Goal: Task Accomplishment & Management: Complete application form

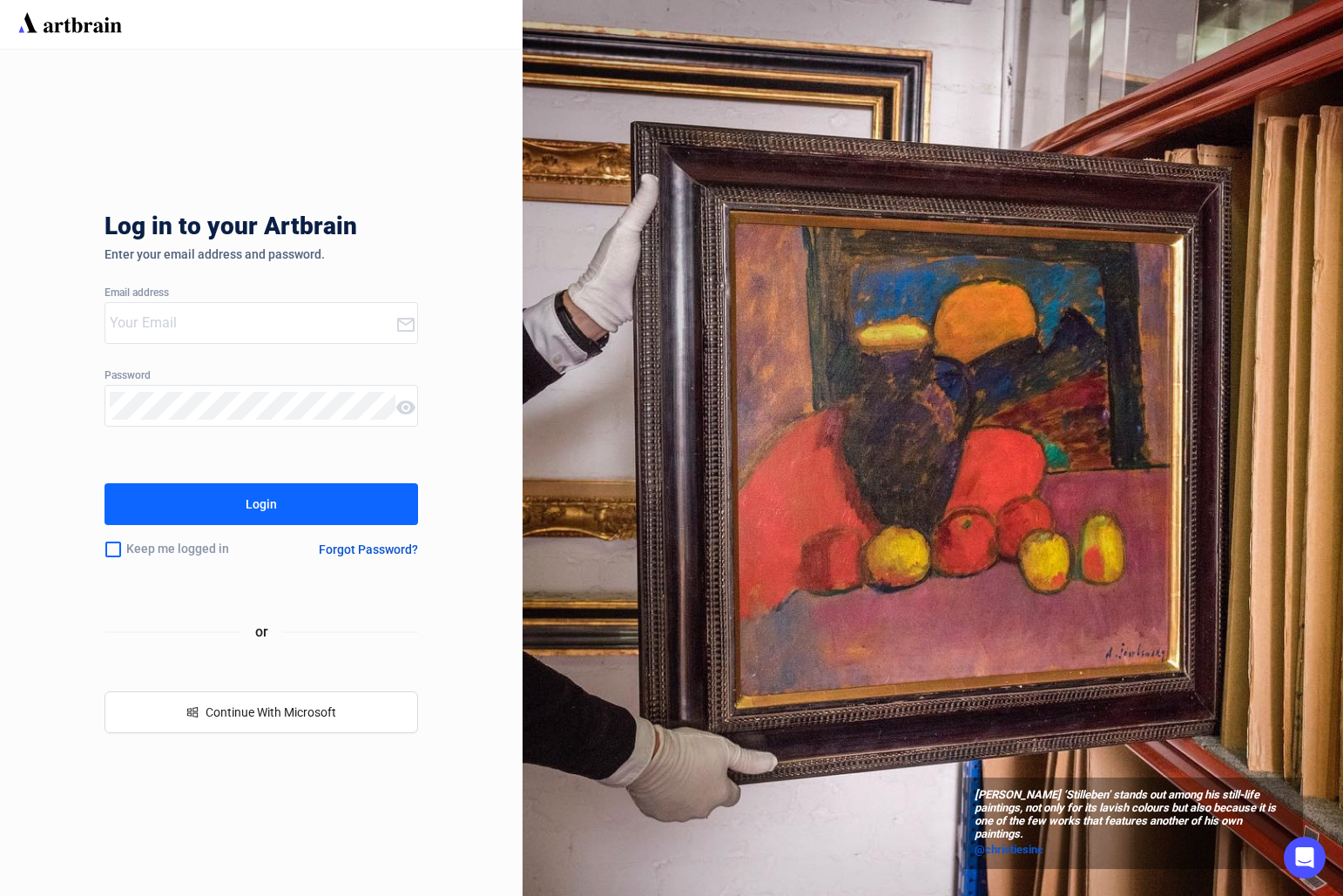
type input "[PERSON_NAME][EMAIL_ADDRESS][DOMAIN_NAME]"
click at [356, 492] on button "Login" at bounding box center [261, 504] width 313 height 42
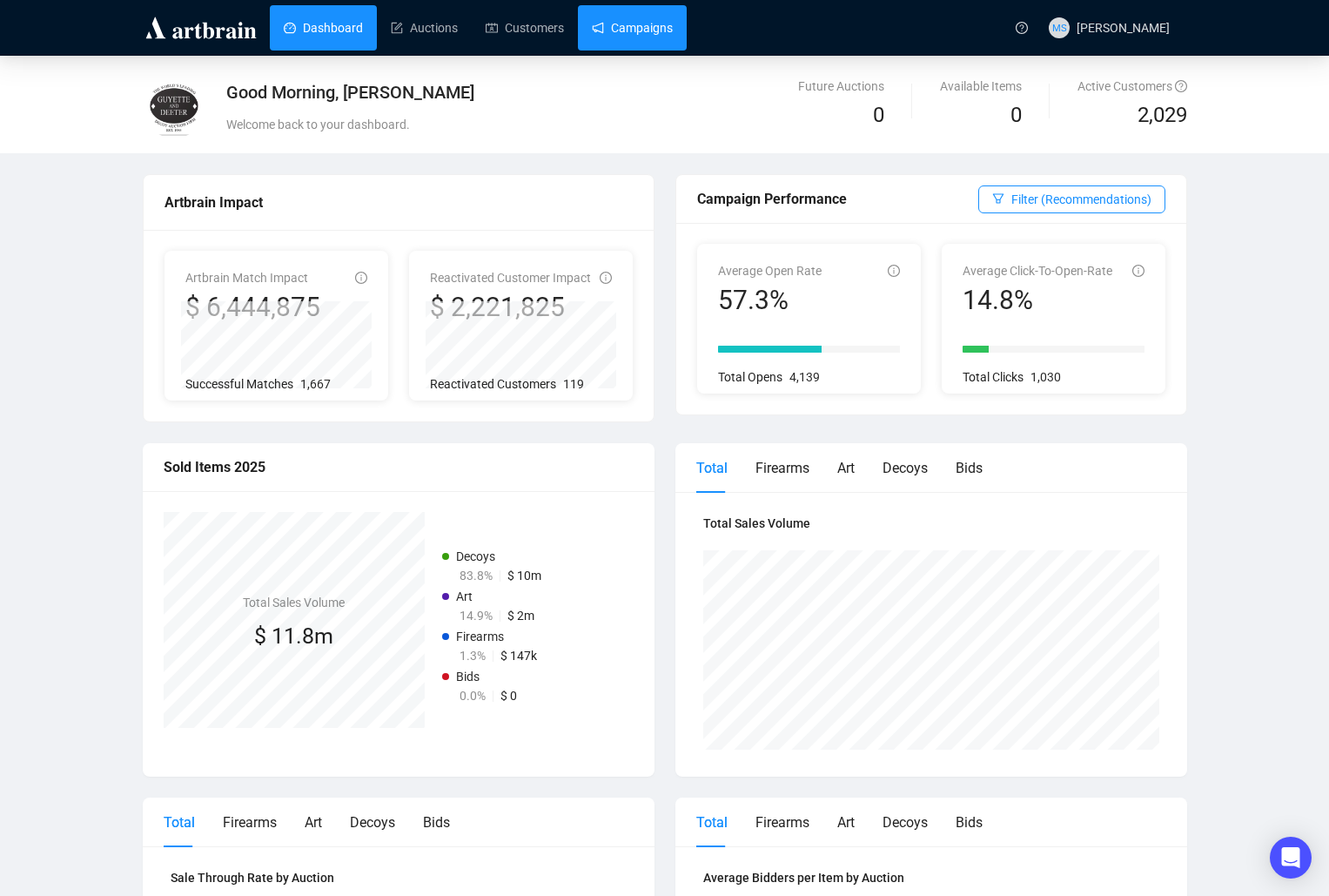
click at [645, 33] on link "Campaigns" at bounding box center [633, 27] width 81 height 45
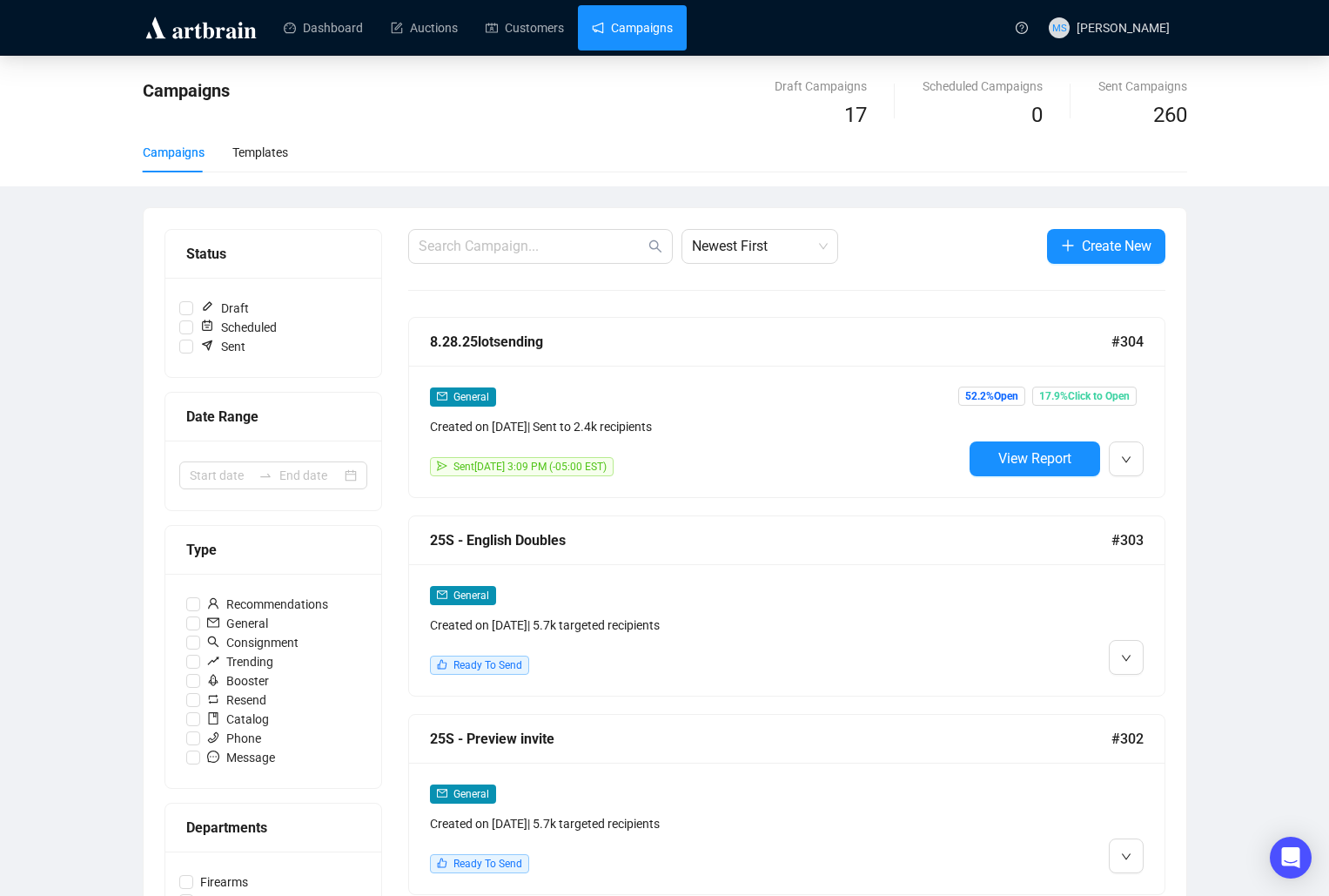
scroll to position [116, 0]
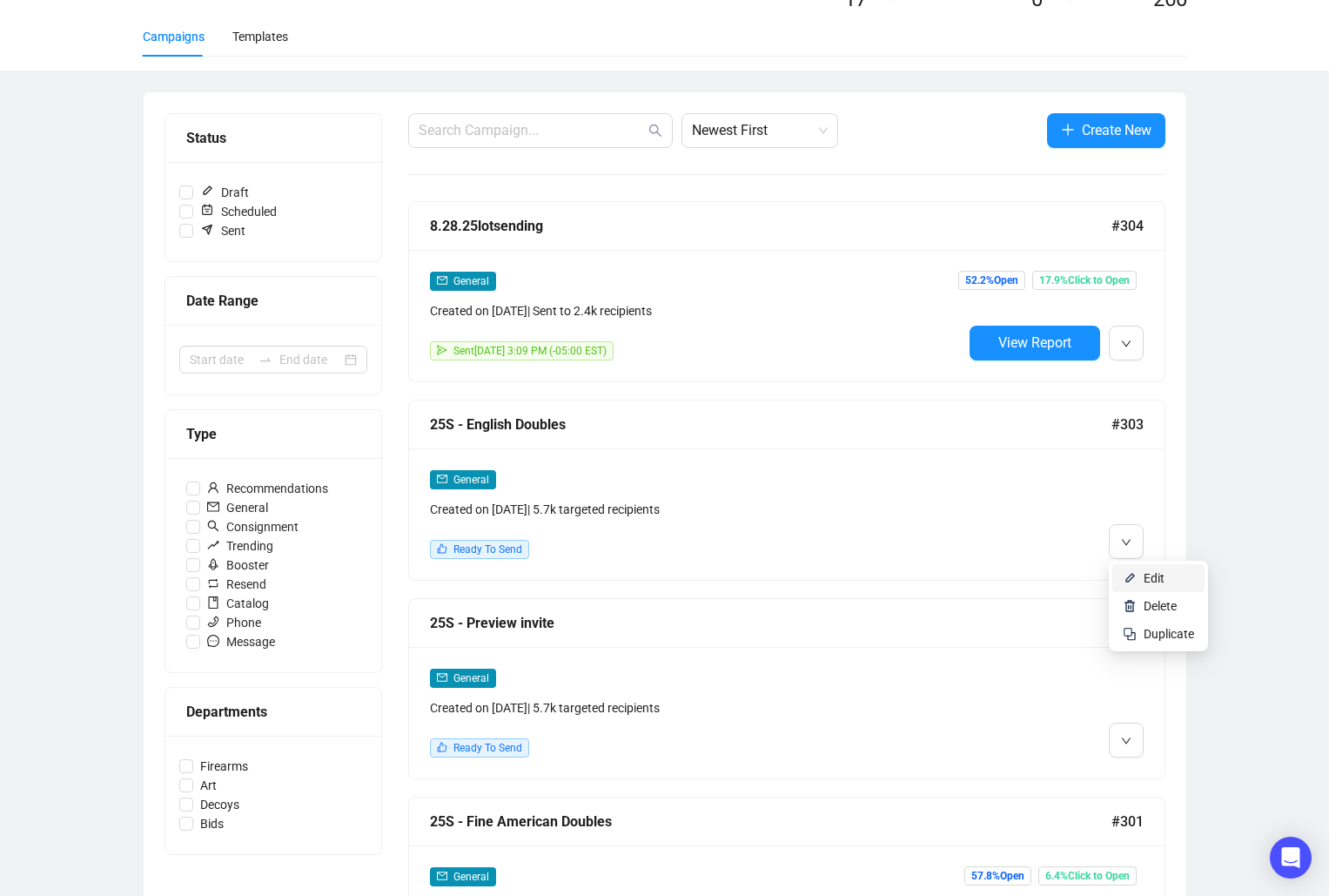
click at [1154, 588] on li "Edit" at bounding box center [1159, 578] width 92 height 28
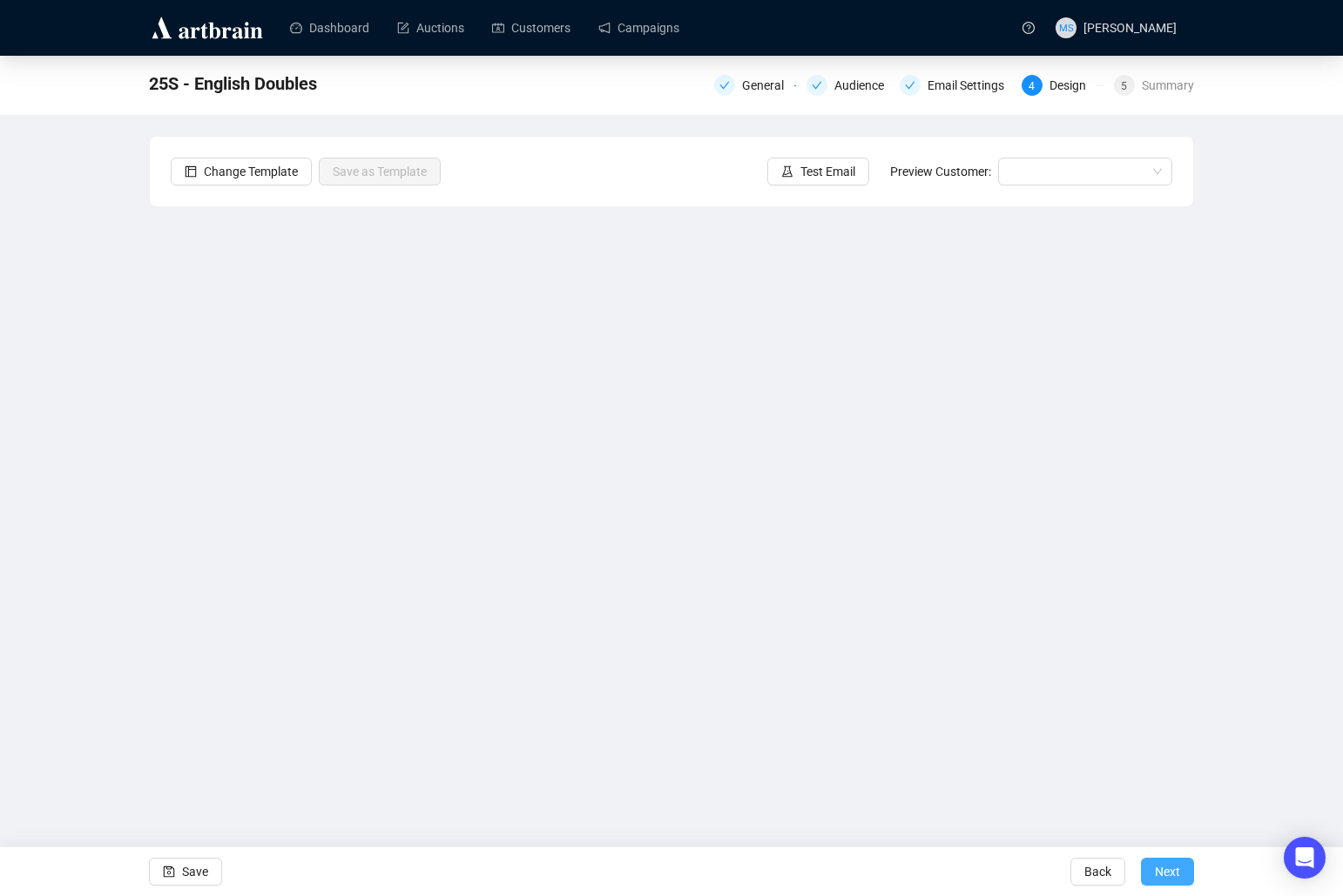
click at [1169, 874] on span "Next" at bounding box center [1167, 871] width 25 height 49
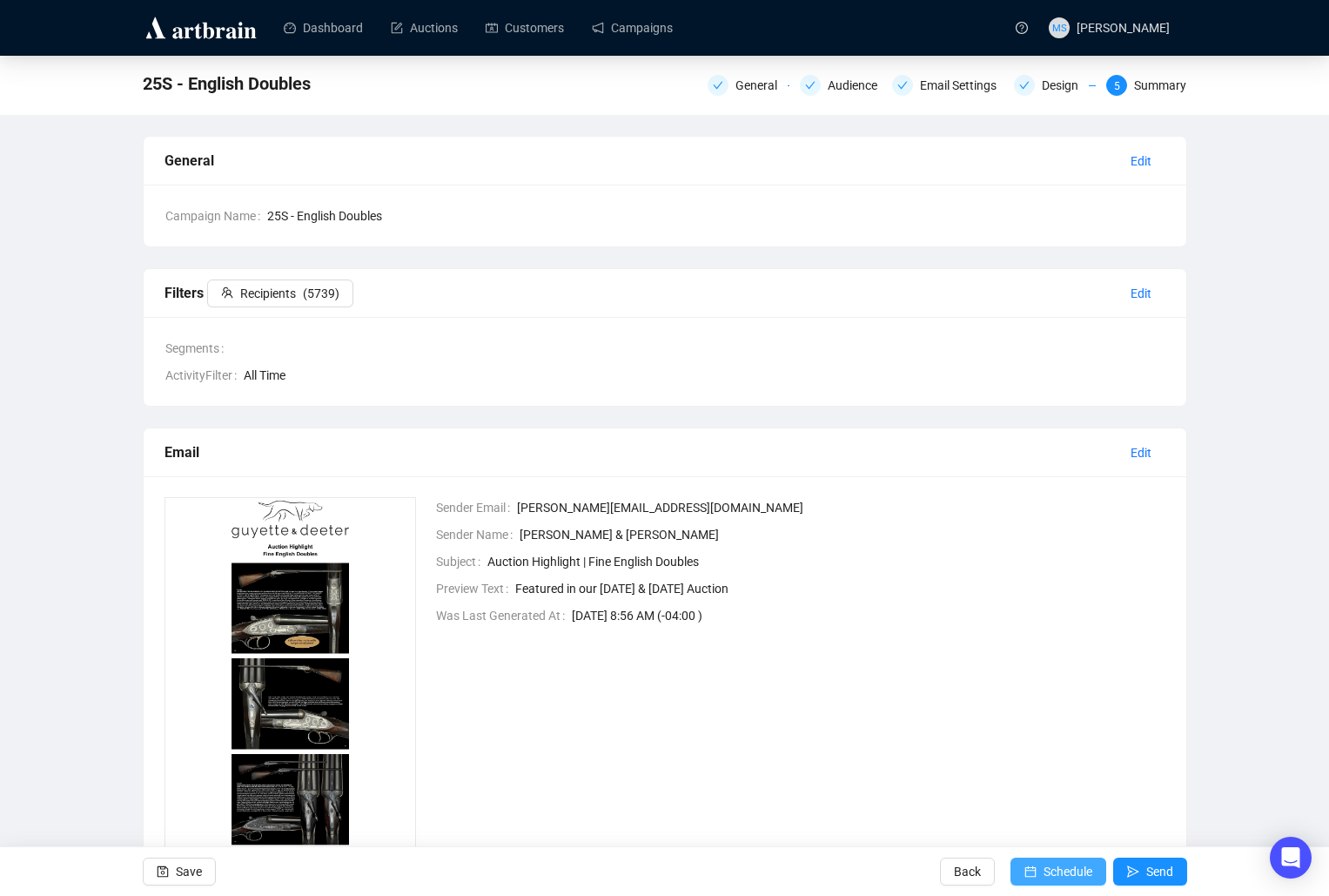
click at [1078, 869] on span "Schedule" at bounding box center [1068, 871] width 49 height 49
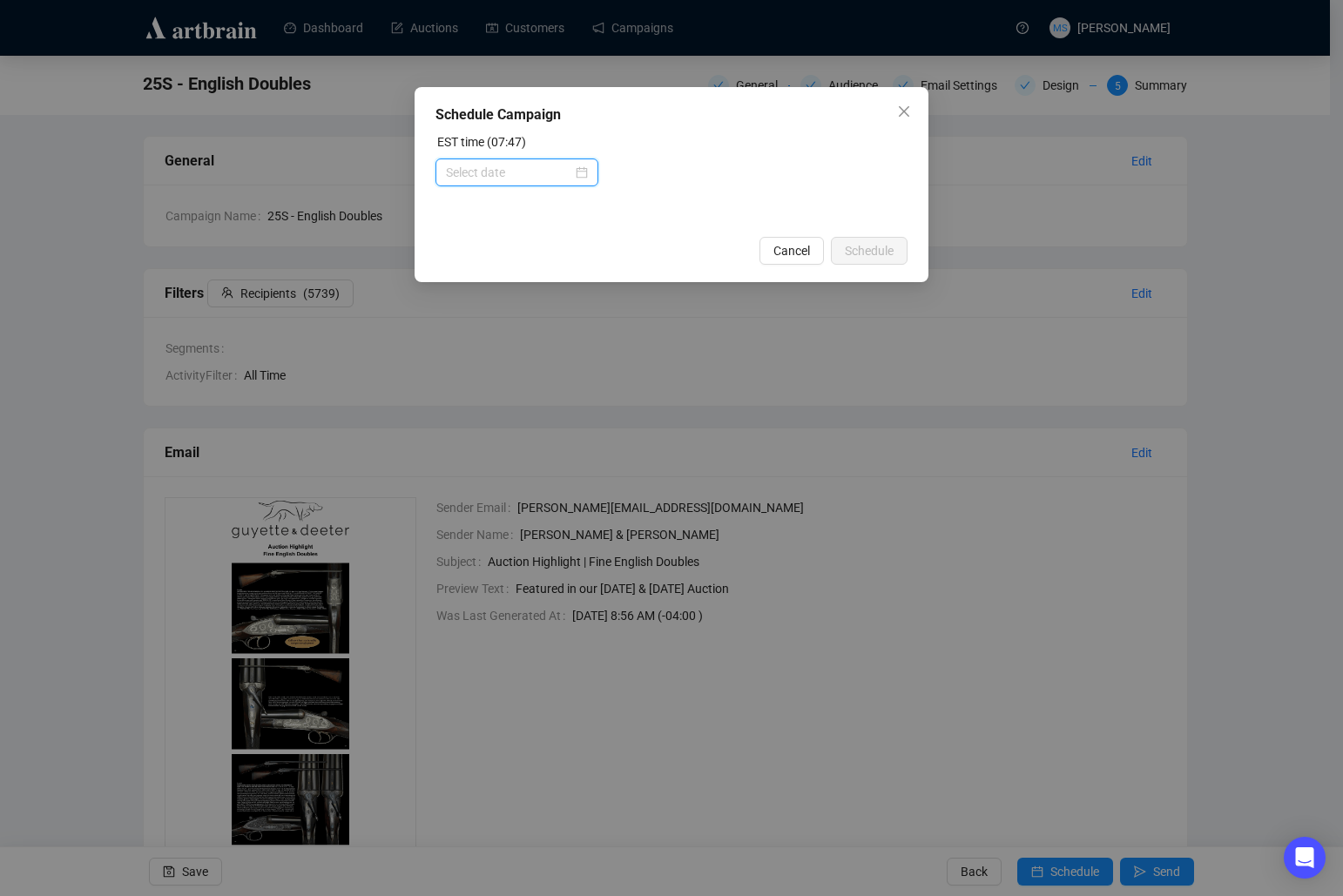
click at [551, 173] on input at bounding box center [508, 173] width 126 height 19
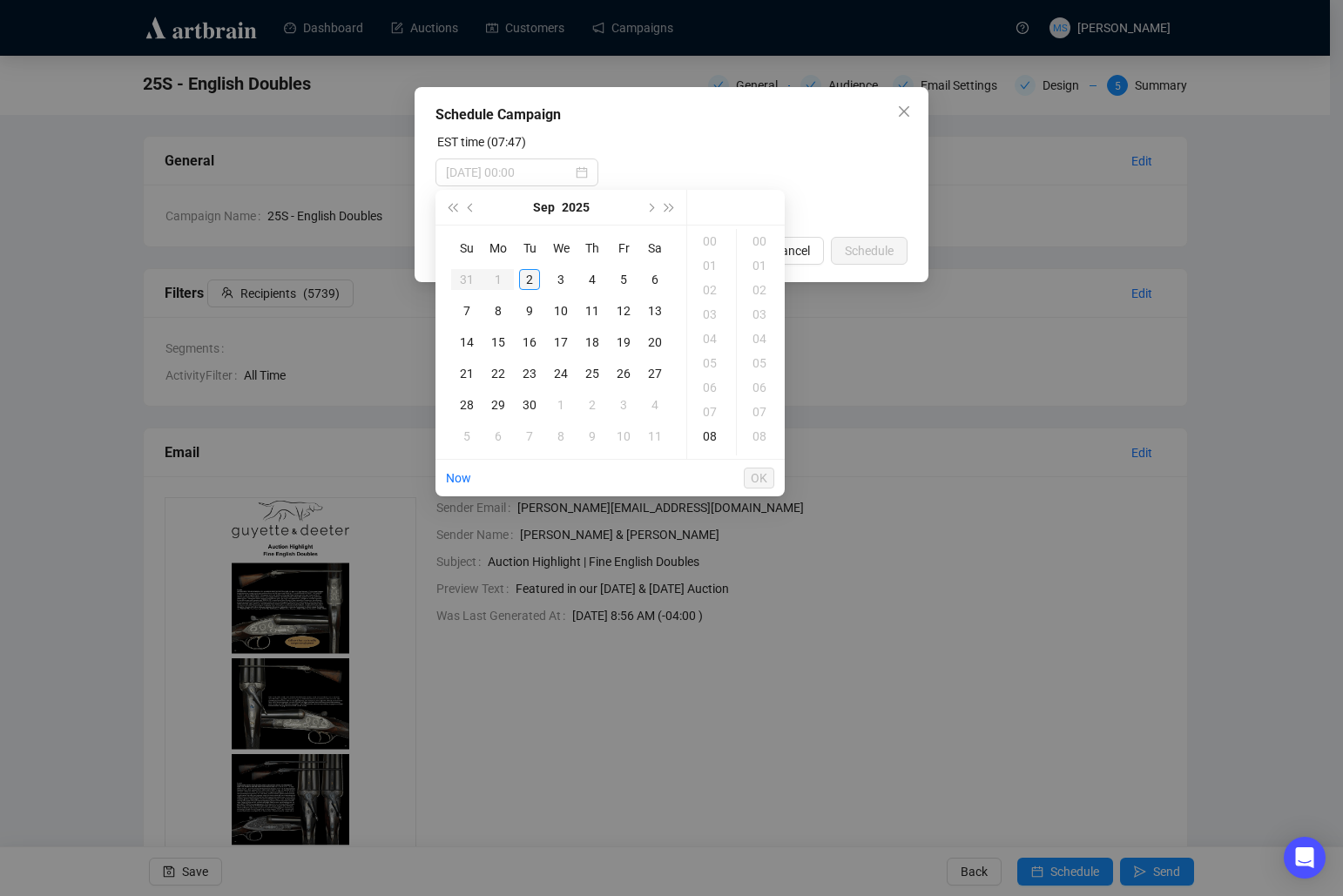
click at [535, 278] on div "2" at bounding box center [529, 279] width 21 height 21
click at [718, 268] on div "09" at bounding box center [712, 265] width 42 height 24
click at [718, 263] on div "10" at bounding box center [712, 265] width 42 height 24
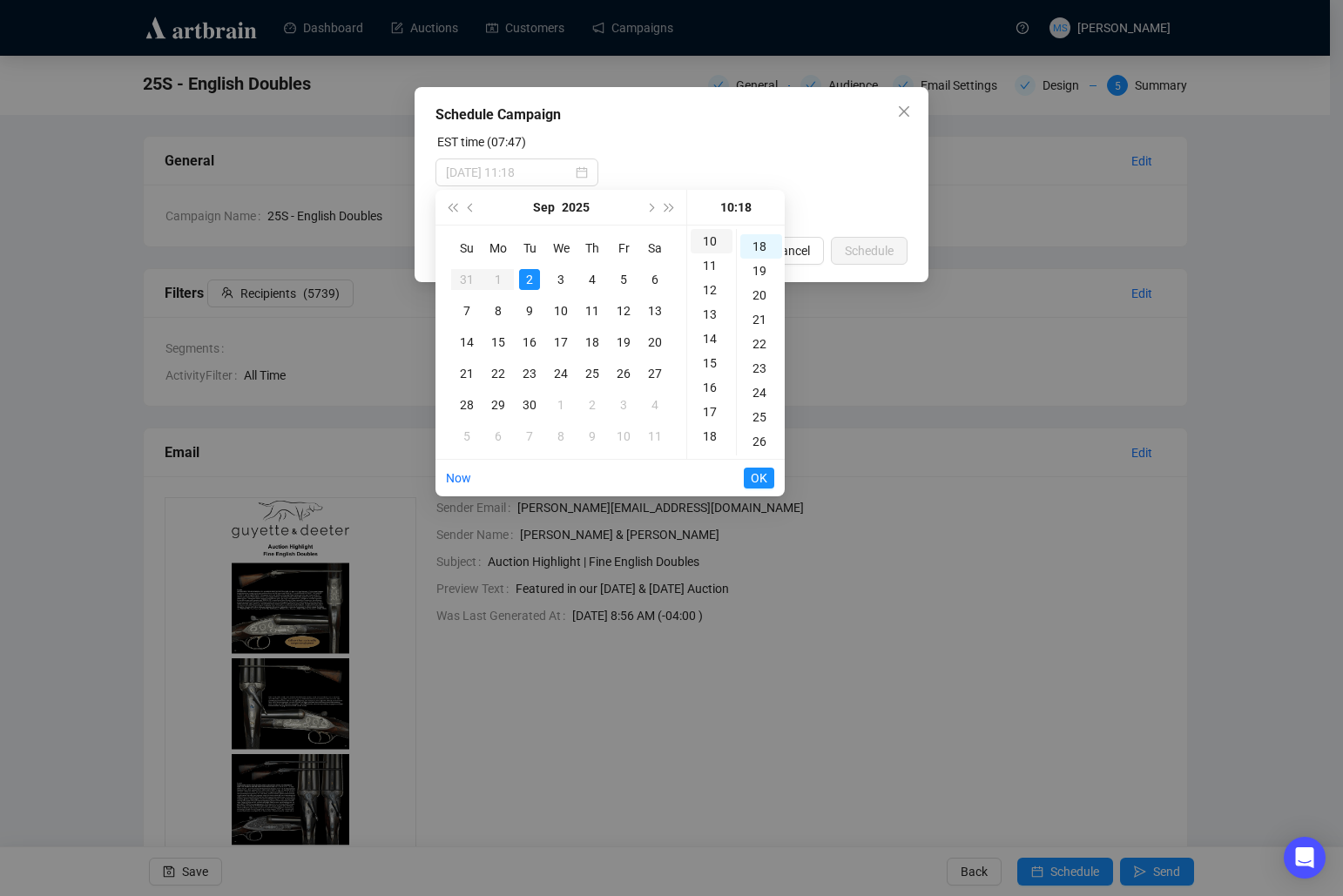
scroll to position [439, 0]
click at [766, 293] on div "20" at bounding box center [762, 289] width 42 height 24
click at [751, 478] on span "OK" at bounding box center [759, 478] width 16 height 33
type input "[DATE] 11:20"
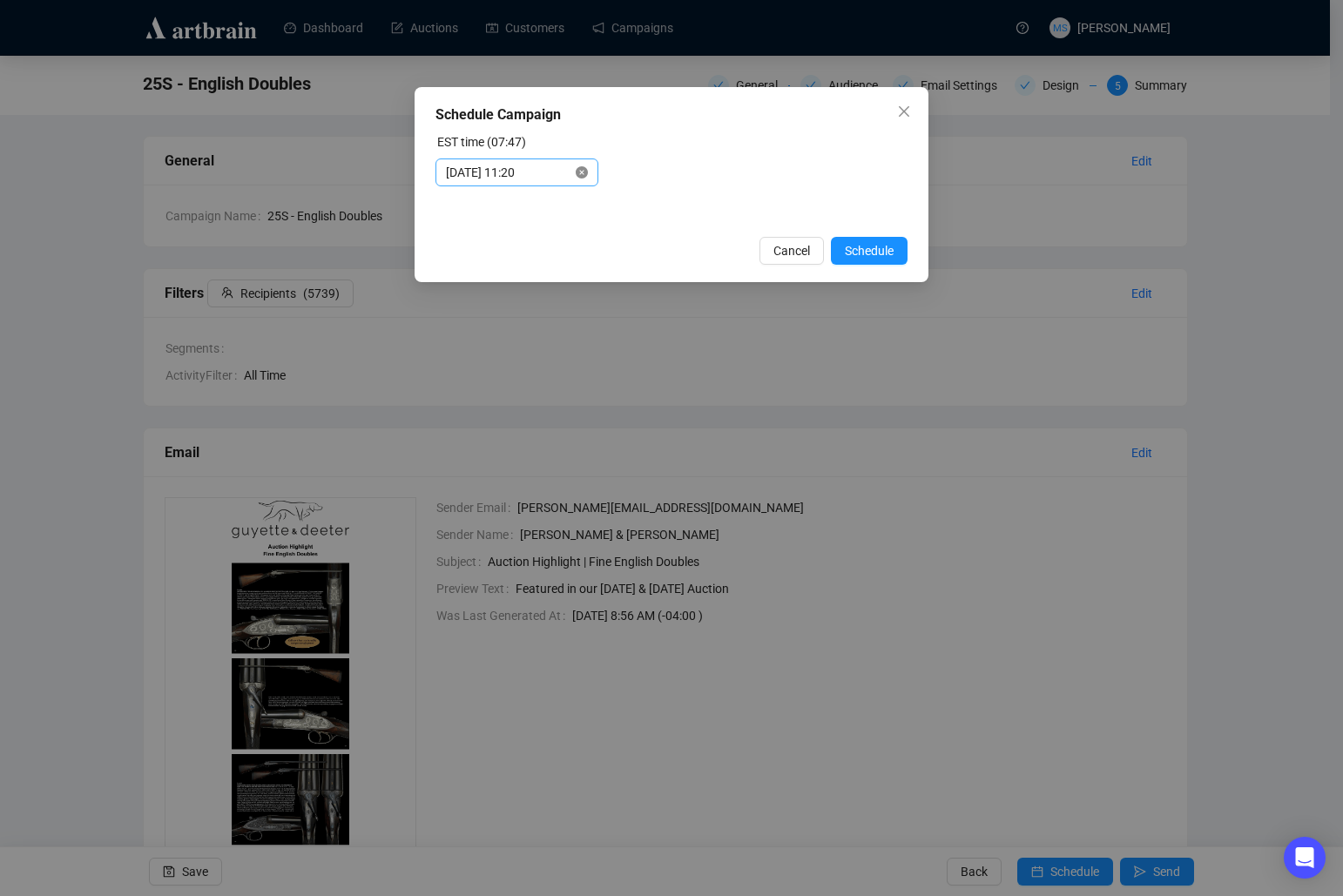
click at [585, 176] on icon "close-circle" at bounding box center [581, 172] width 12 height 12
click at [544, 176] on input at bounding box center [508, 173] width 126 height 19
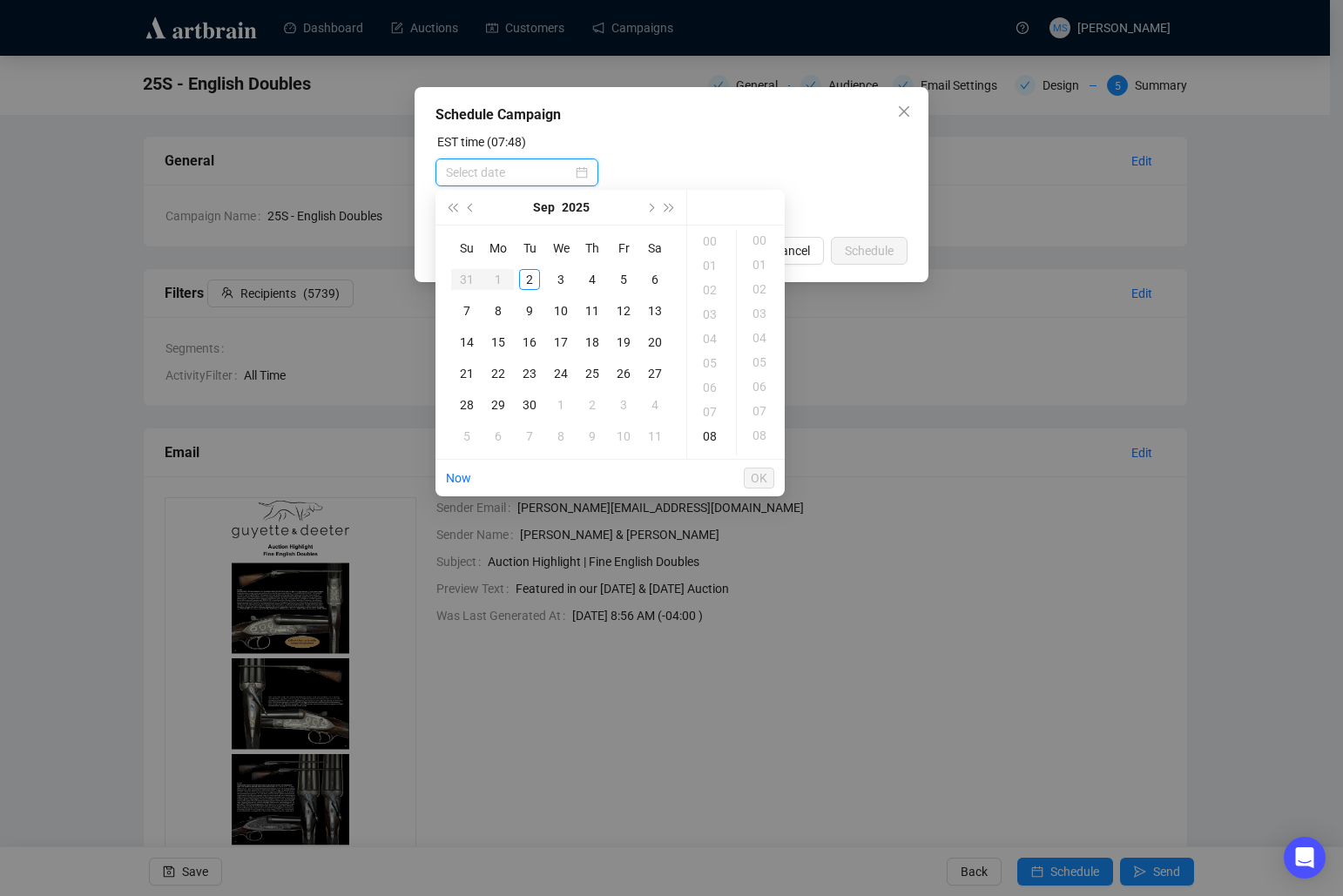
scroll to position [0, 0]
click at [531, 274] on div "2" at bounding box center [529, 279] width 21 height 21
click at [717, 275] on div "09" at bounding box center [712, 265] width 42 height 24
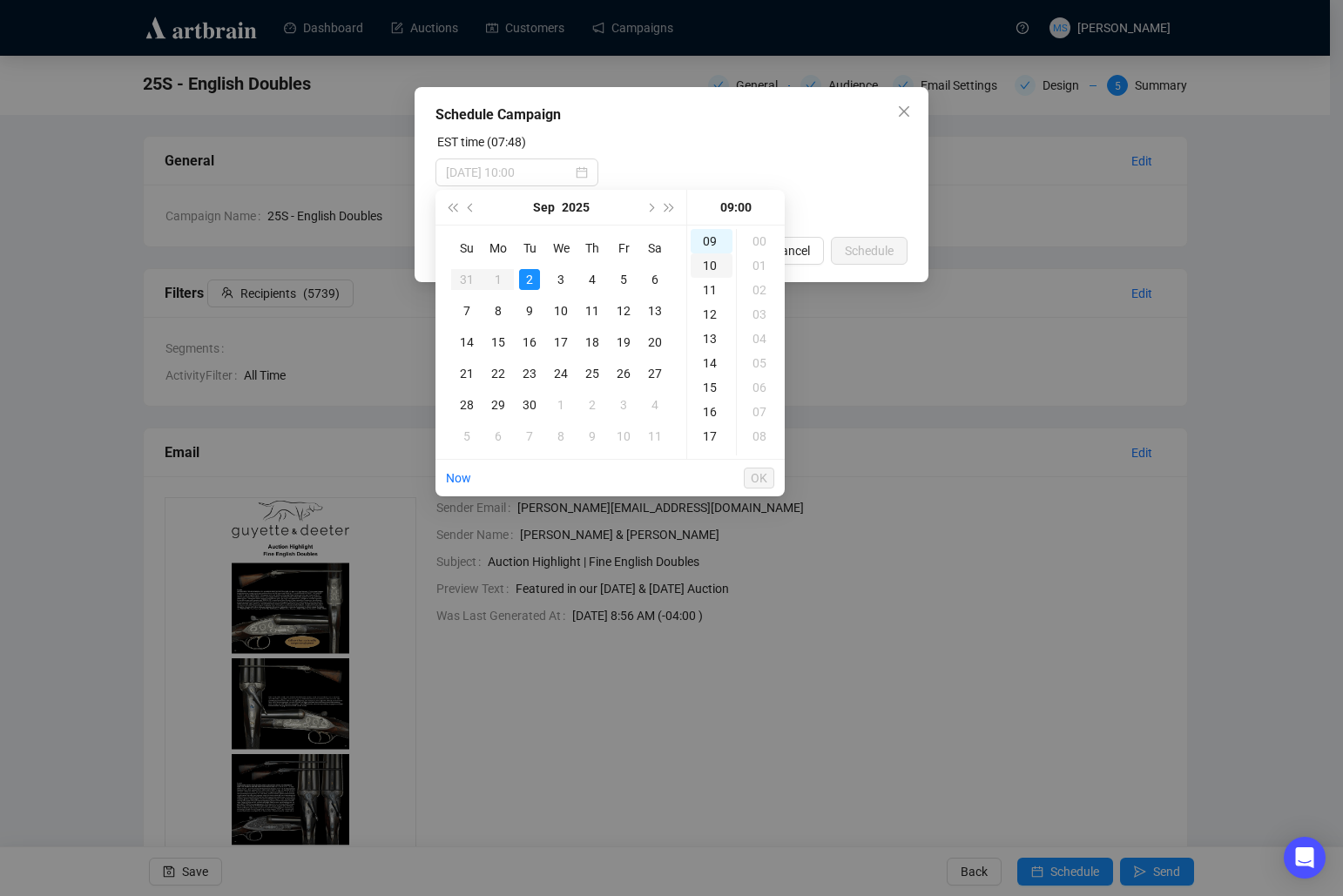
click at [708, 274] on div "10" at bounding box center [712, 265] width 42 height 24
click at [763, 273] on div "20" at bounding box center [762, 265] width 42 height 24
click at [755, 480] on span "OK" at bounding box center [759, 478] width 16 height 33
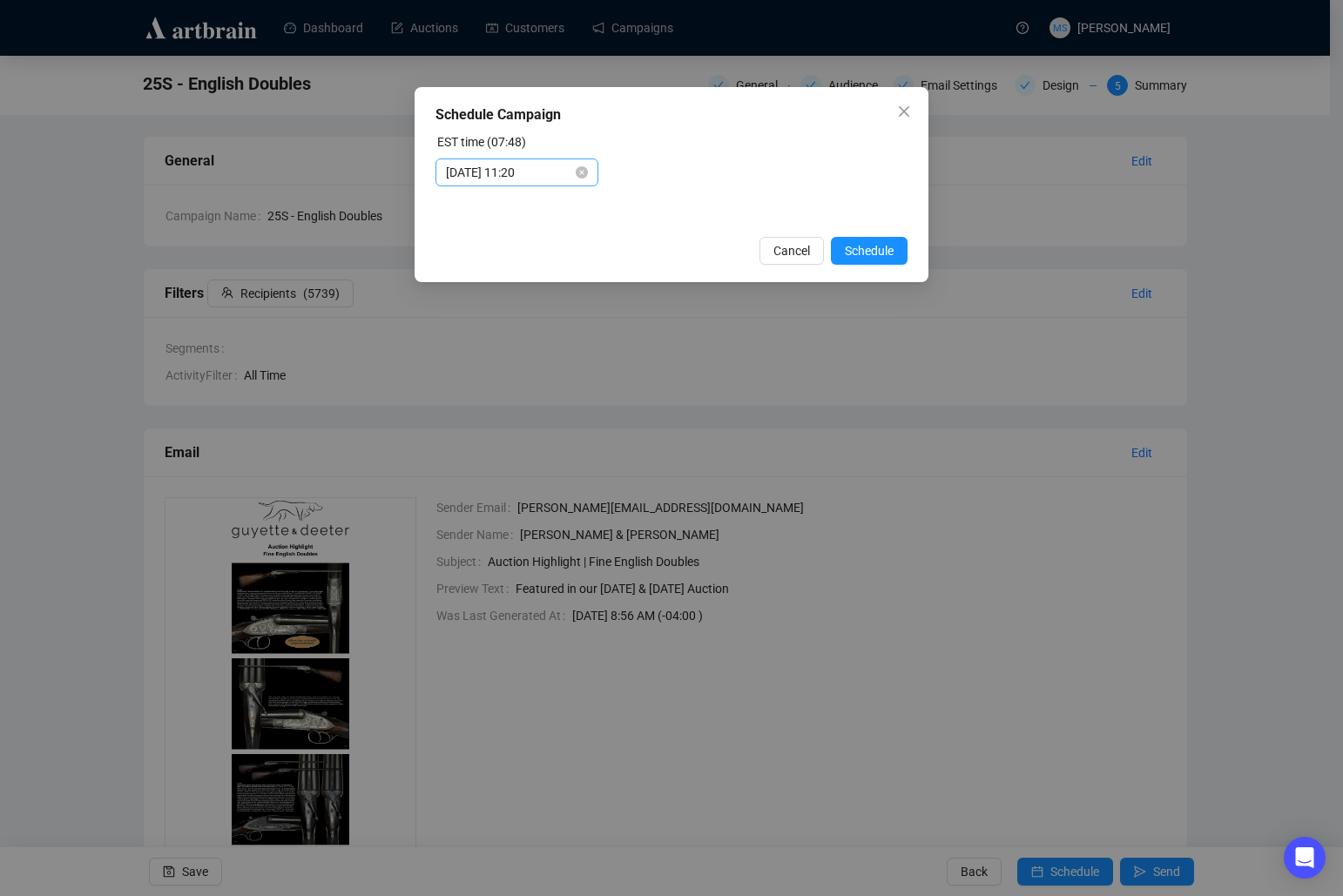
click at [589, 175] on div "[DATE] 11:20" at bounding box center [517, 172] width 163 height 28
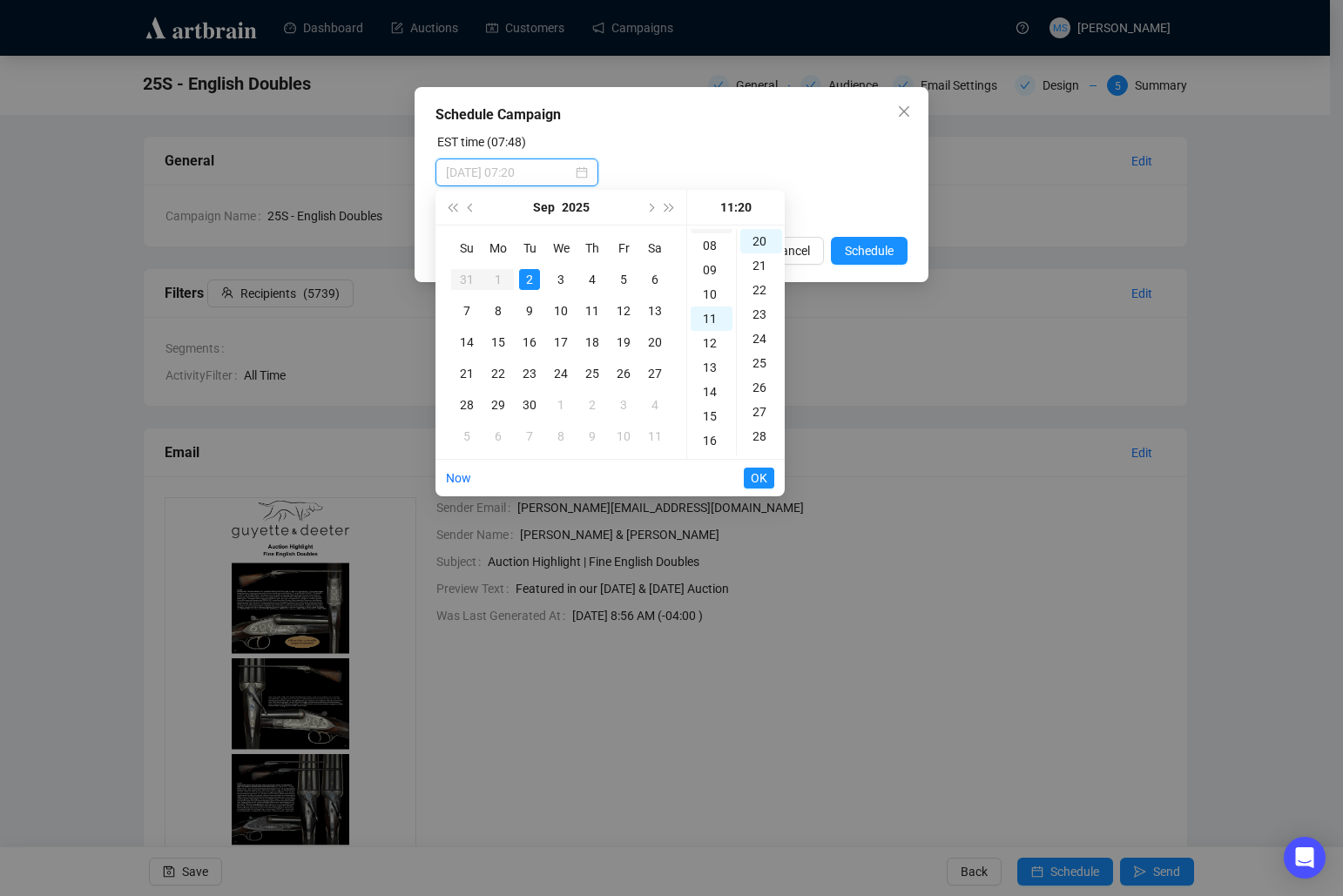
scroll to position [153, 0]
click at [714, 334] on div "10" at bounding box center [712, 332] width 42 height 24
click at [768, 480] on button "OK" at bounding box center [759, 478] width 31 height 21
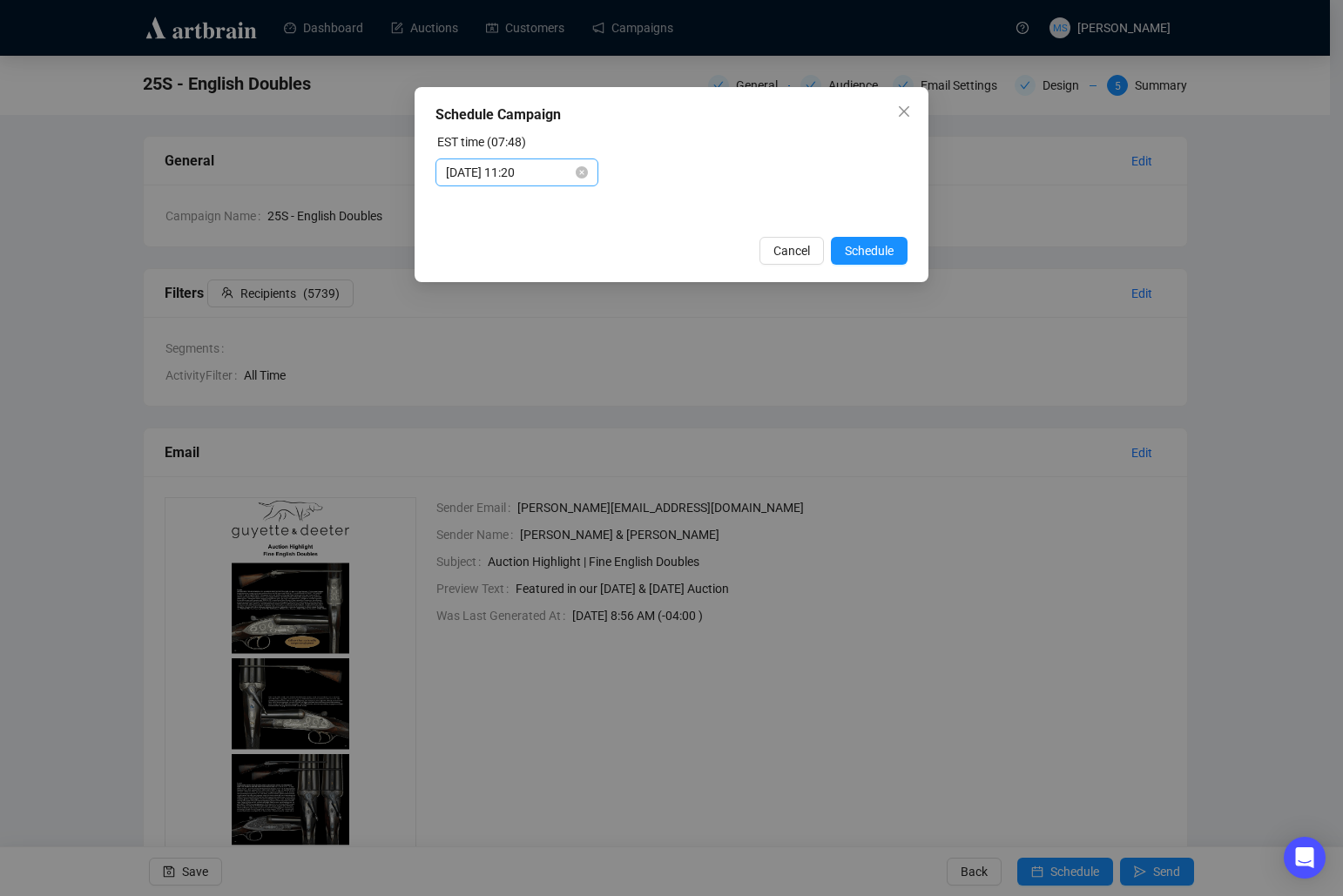
click at [591, 169] on div "[DATE] 11:20" at bounding box center [517, 172] width 163 height 28
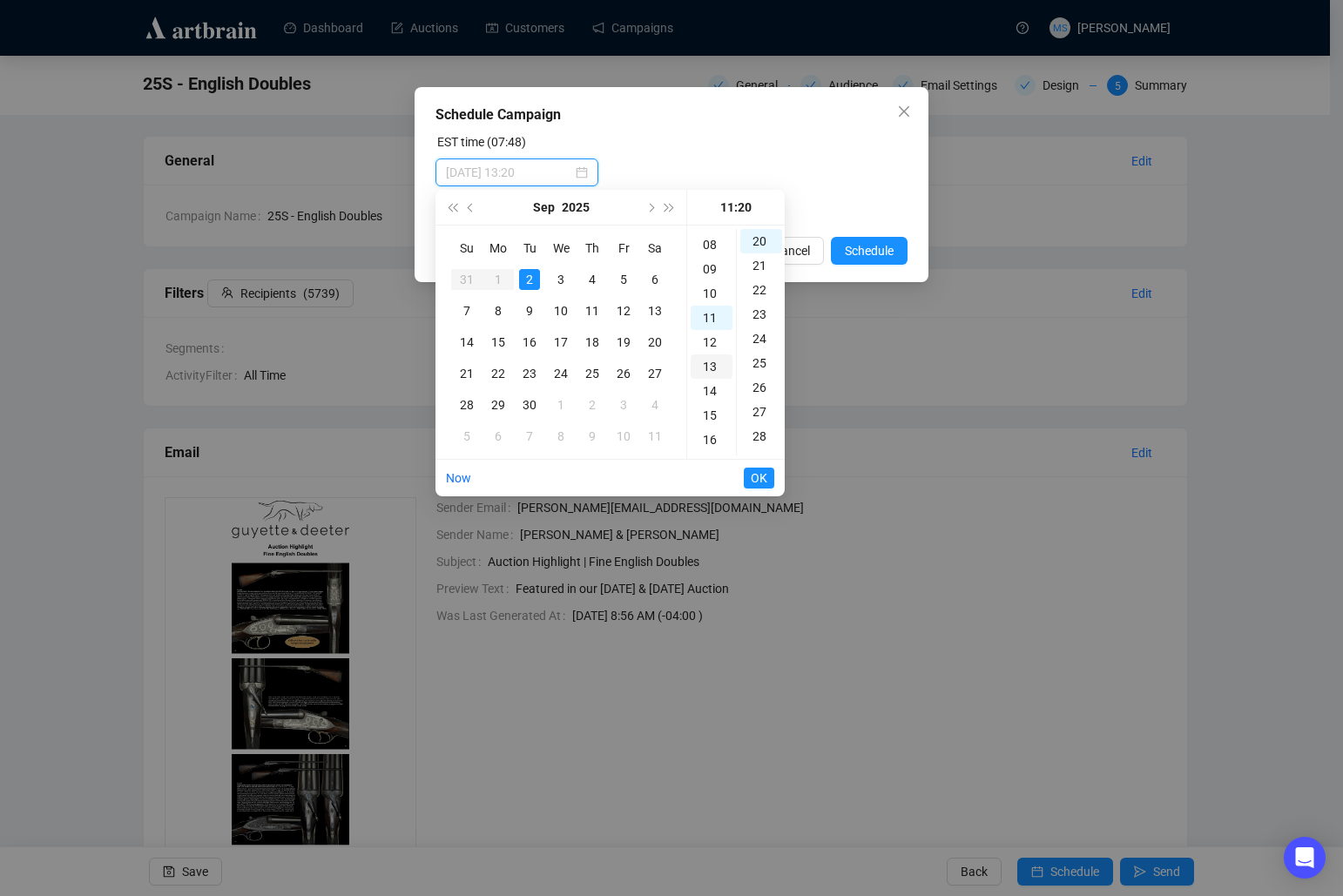
scroll to position [153, 0]
click at [714, 302] on div "09" at bounding box center [712, 307] width 42 height 24
click at [750, 488] on button "OK" at bounding box center [759, 478] width 31 height 21
type input "[DATE] 10:20"
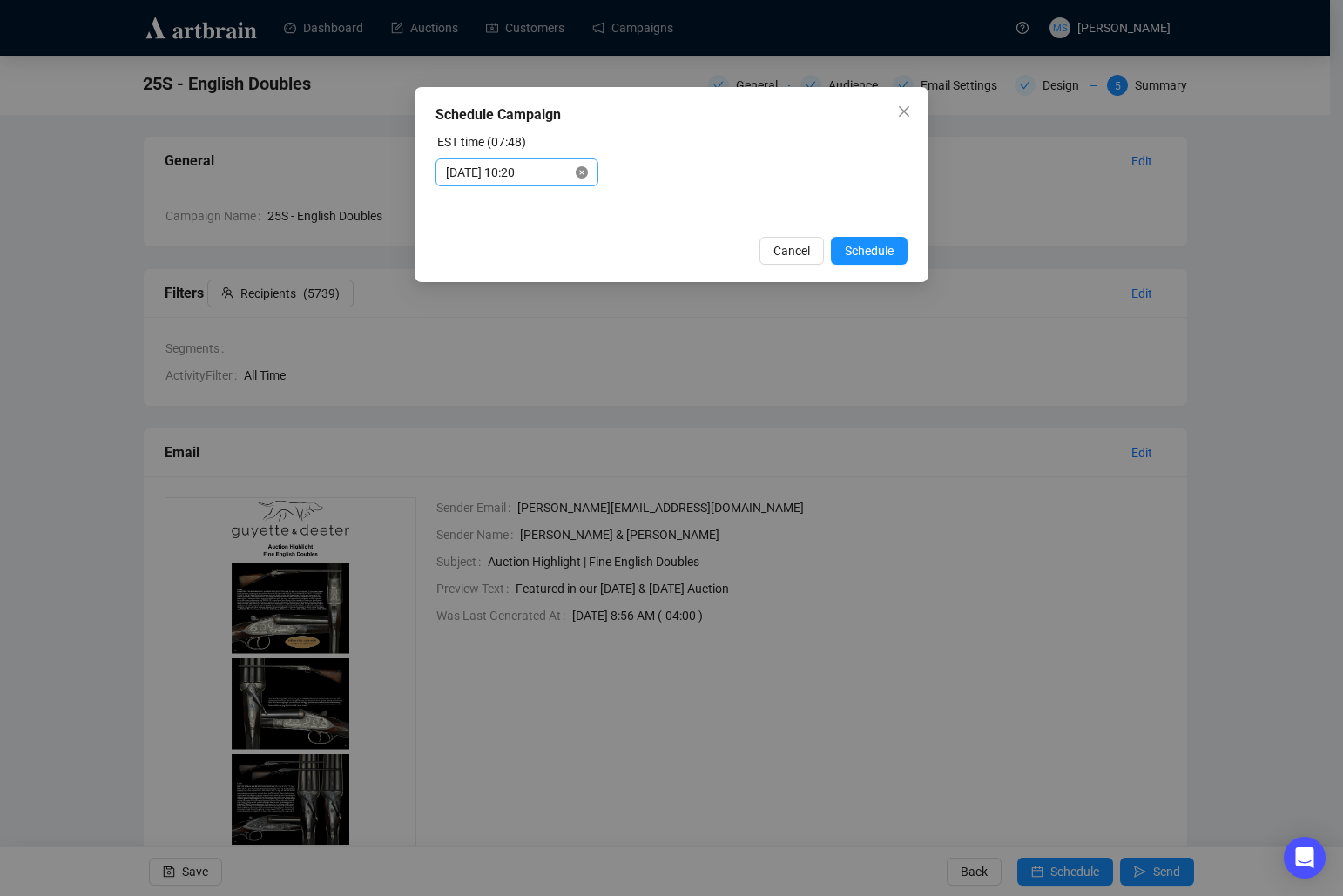
click at [586, 176] on icon "close-circle" at bounding box center [581, 172] width 12 height 12
click at [542, 184] on div at bounding box center [517, 172] width 163 height 28
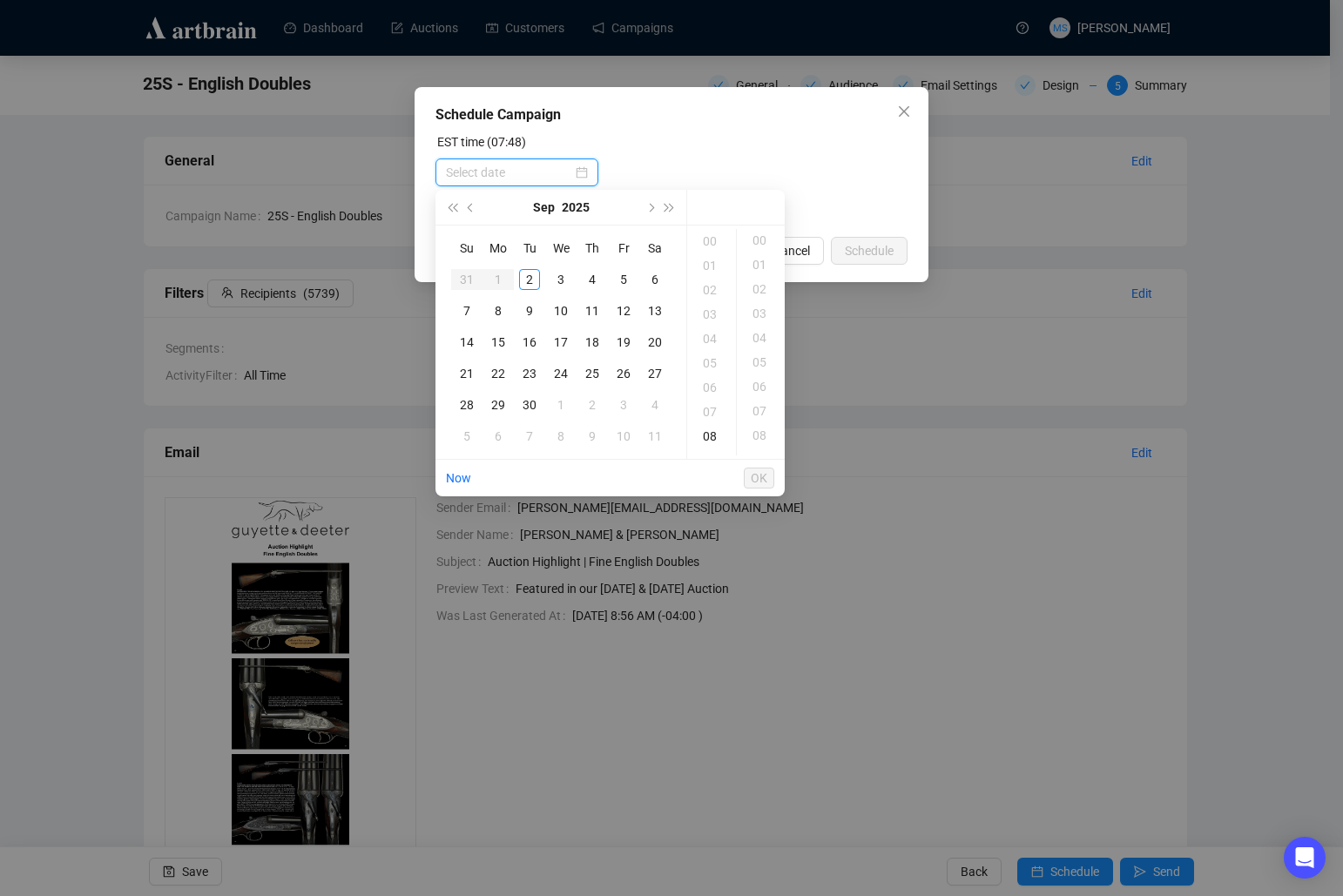
scroll to position [0, 0]
click at [530, 277] on div "2" at bounding box center [529, 279] width 21 height 21
click at [704, 269] on div "09" at bounding box center [712, 265] width 42 height 24
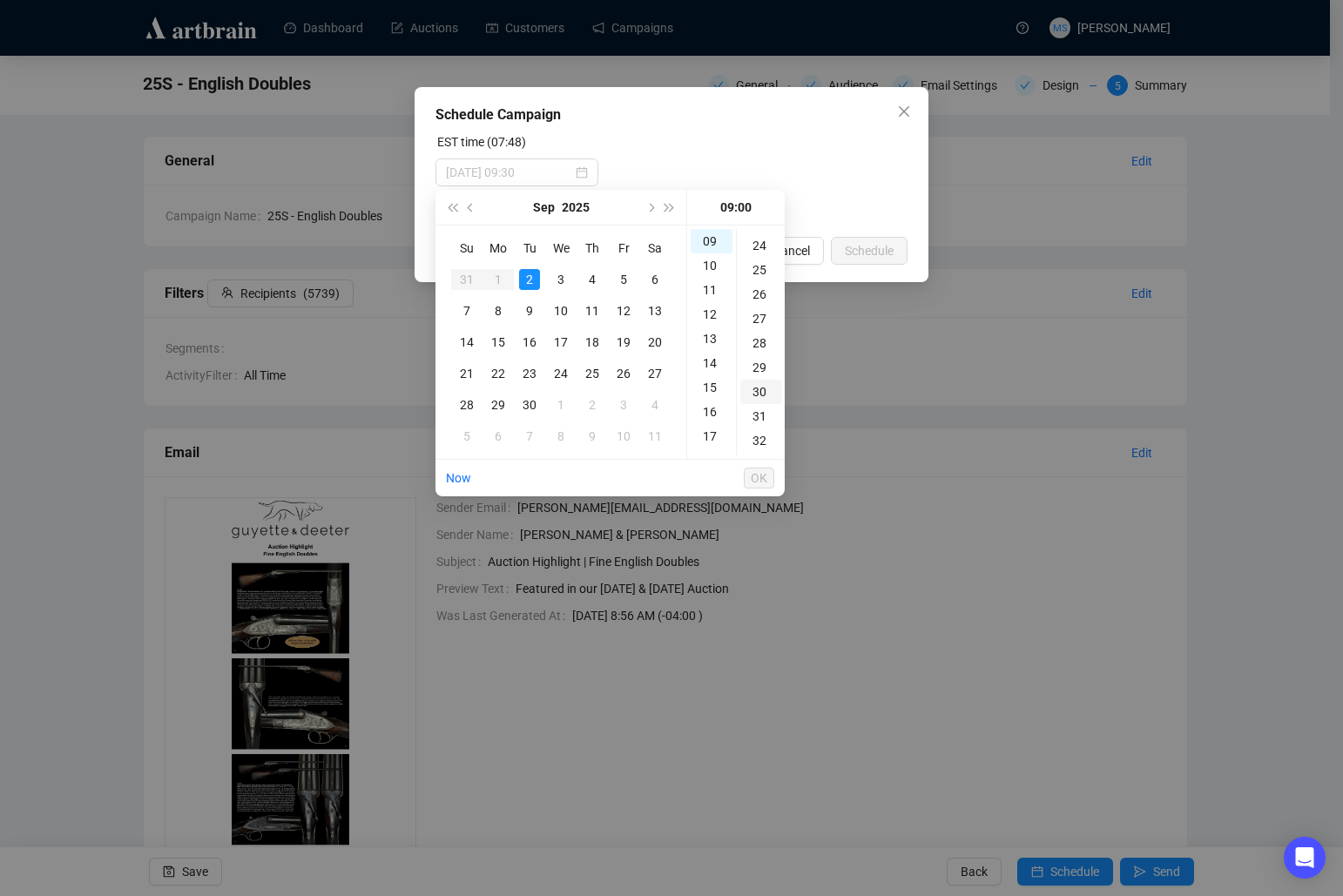
click at [767, 388] on div "30" at bounding box center [762, 391] width 42 height 24
click at [751, 478] on span "OK" at bounding box center [759, 478] width 16 height 33
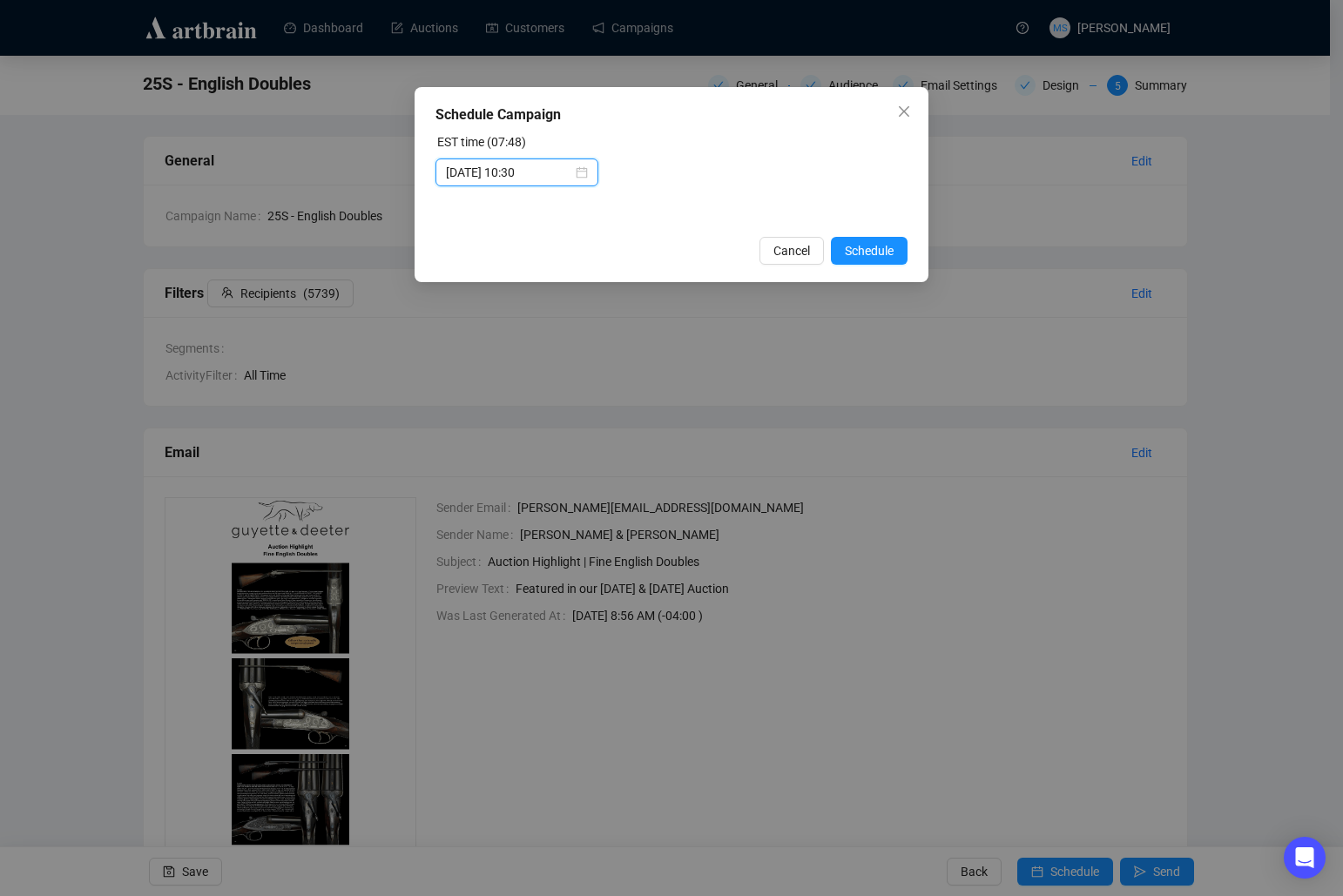
click at [546, 173] on input "[DATE] 10:30" at bounding box center [508, 173] width 126 height 19
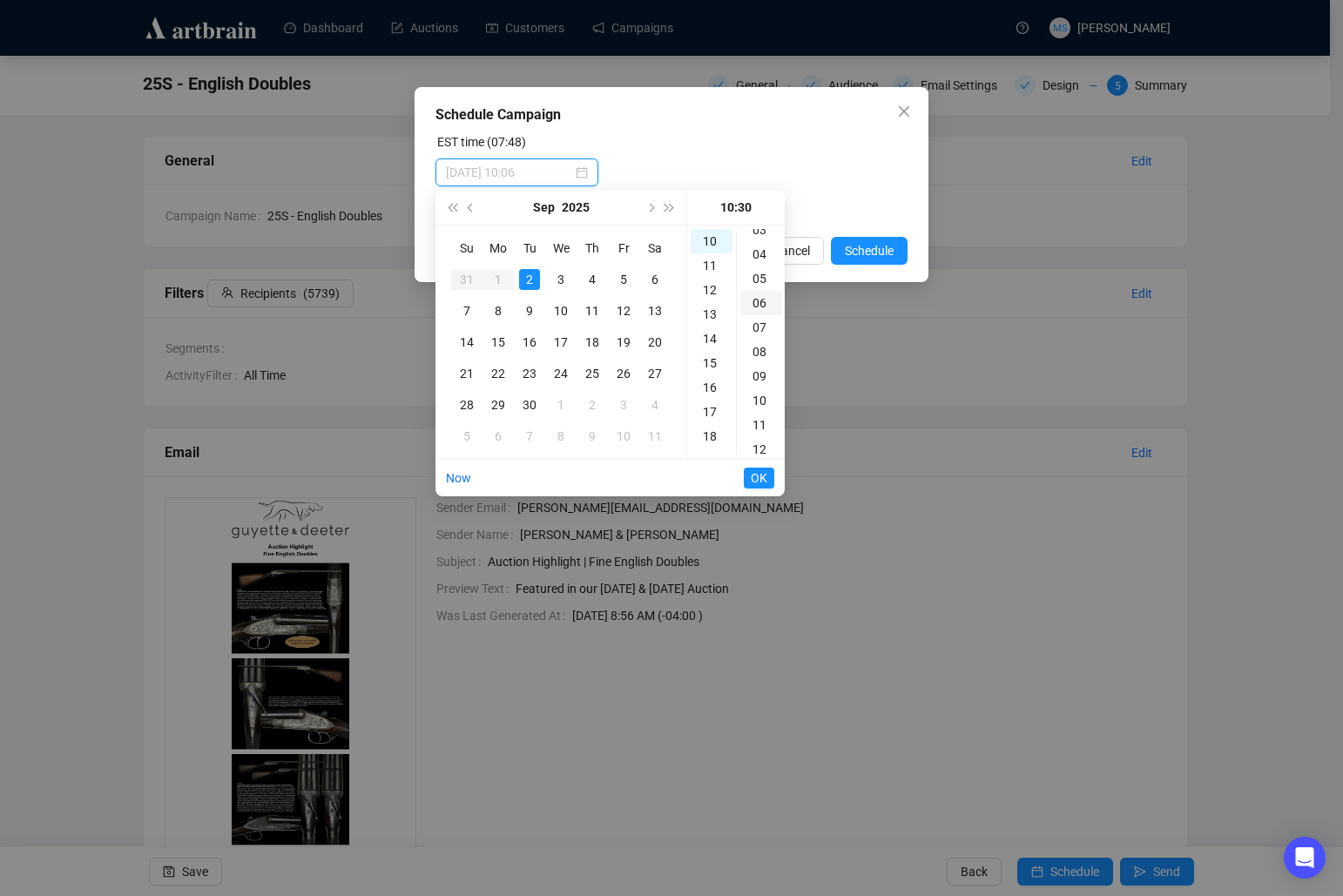
scroll to position [35, 0]
click at [760, 323] on div "05" at bounding box center [762, 327] width 42 height 24
click at [713, 330] on div "09" at bounding box center [712, 332] width 42 height 24
type input "[DATE] 10:30"
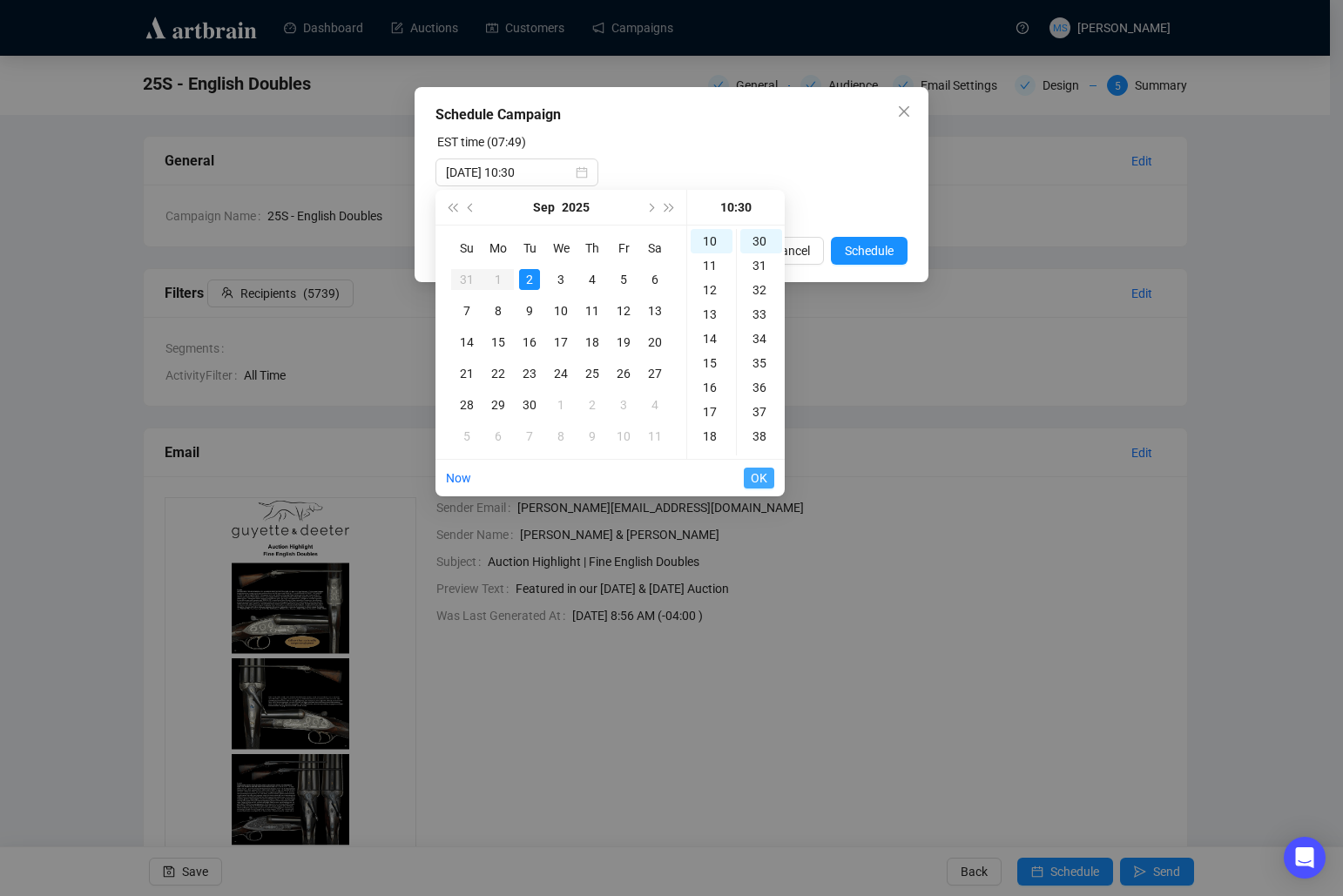
click at [756, 474] on span "OK" at bounding box center [759, 478] width 16 height 33
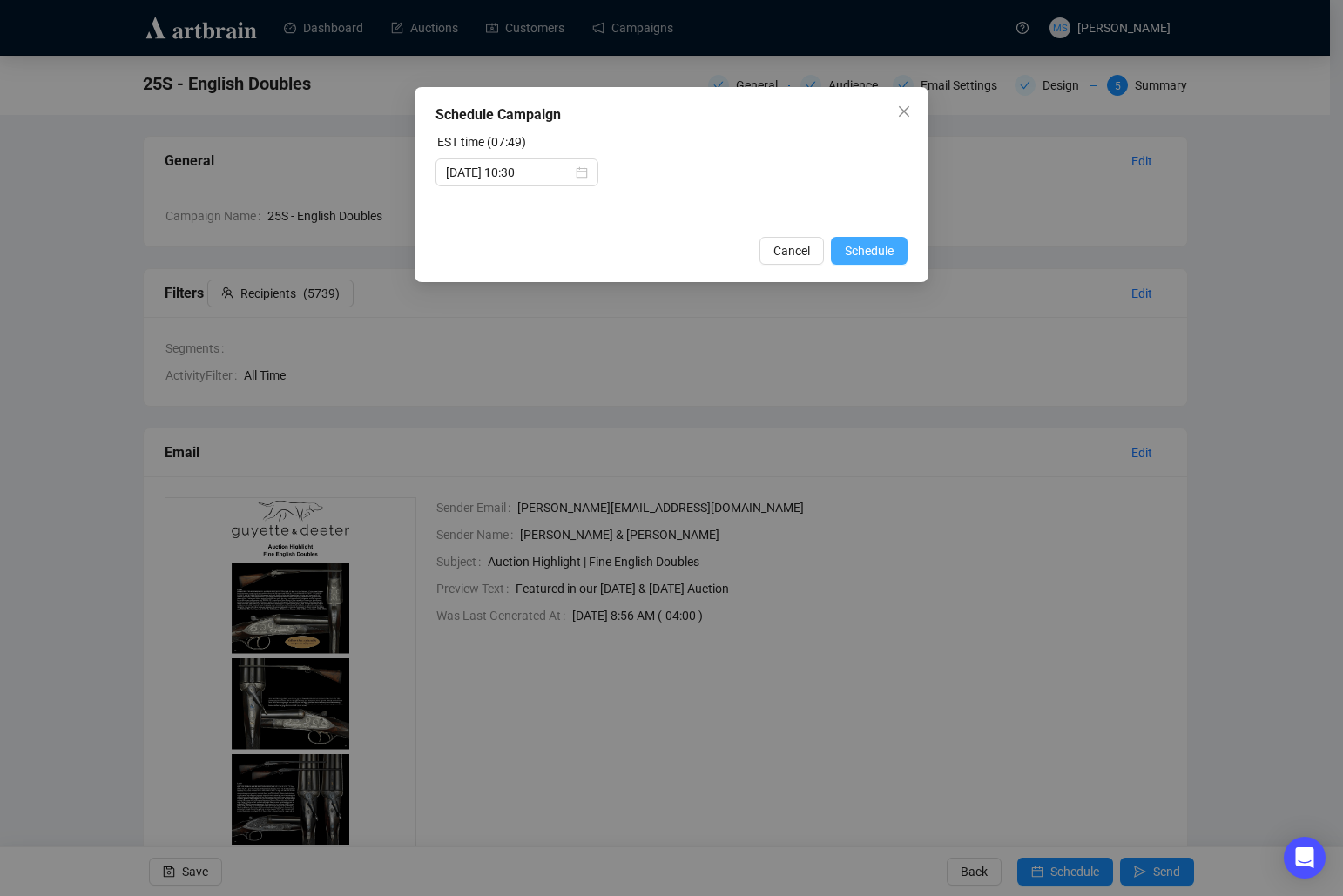
click at [877, 251] on span "Schedule" at bounding box center [868, 251] width 49 height 19
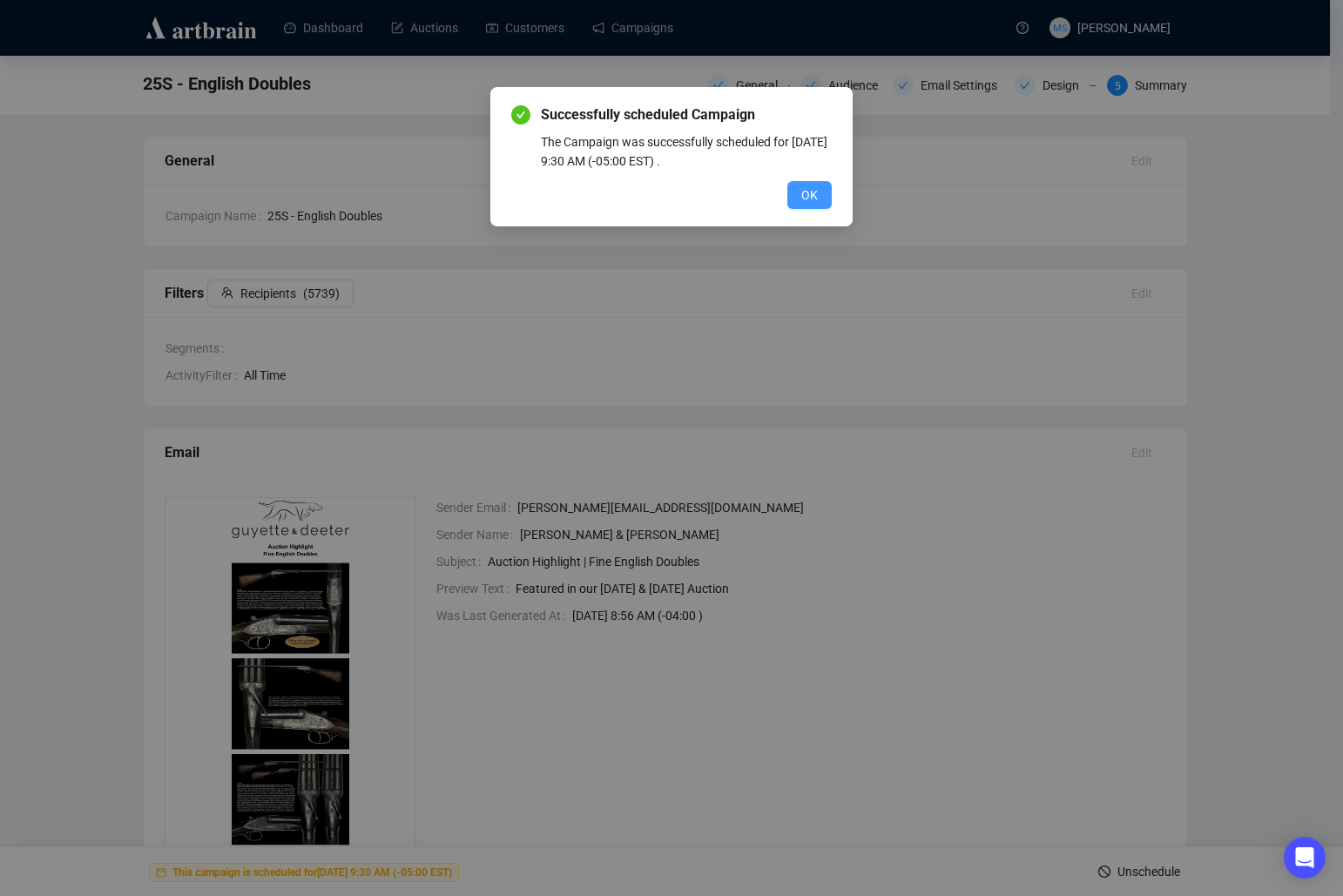
click at [814, 195] on span "OK" at bounding box center [809, 195] width 16 height 19
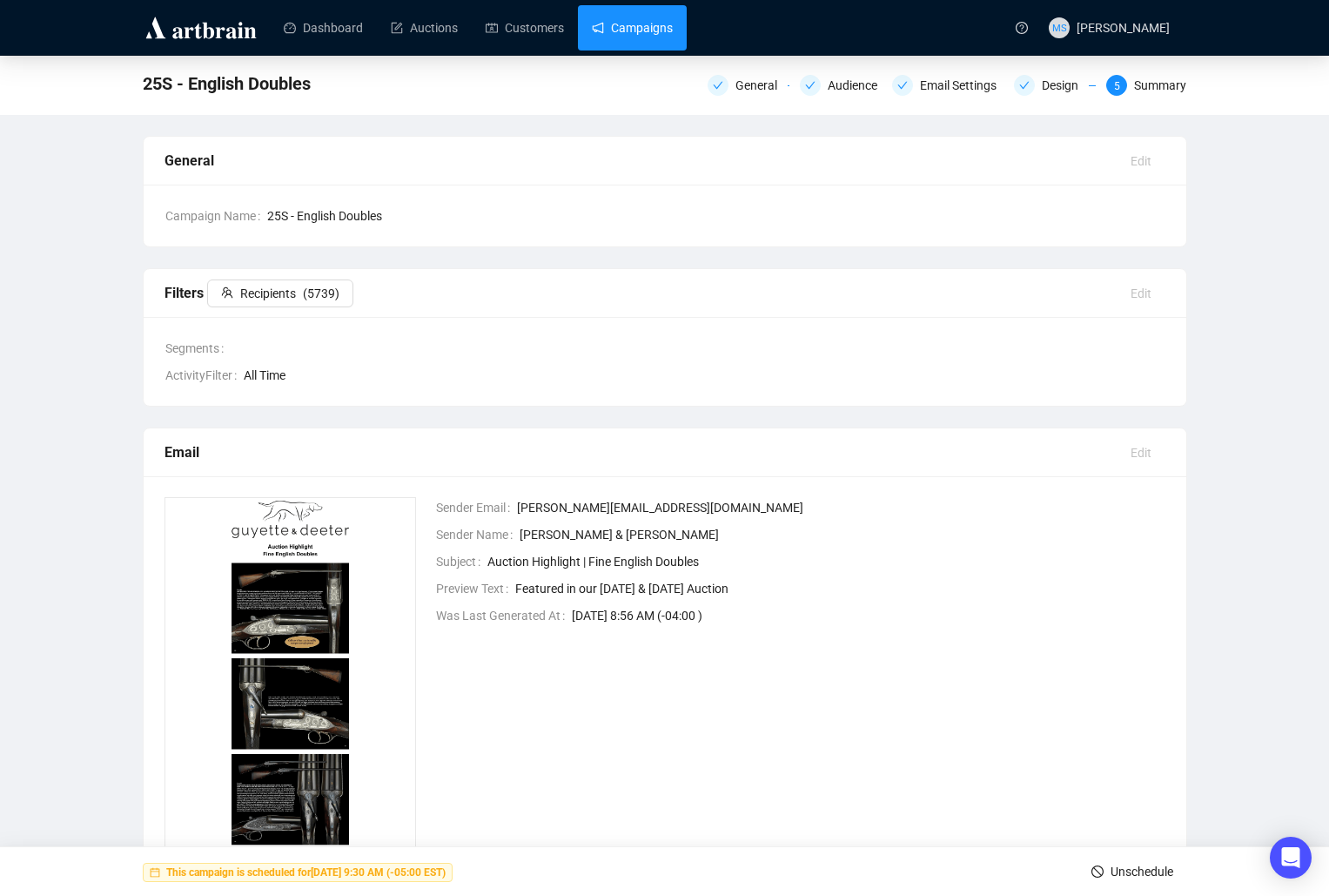
click at [661, 37] on link "Campaigns" at bounding box center [633, 27] width 81 height 45
